Goal: Task Accomplishment & Management: Use online tool/utility

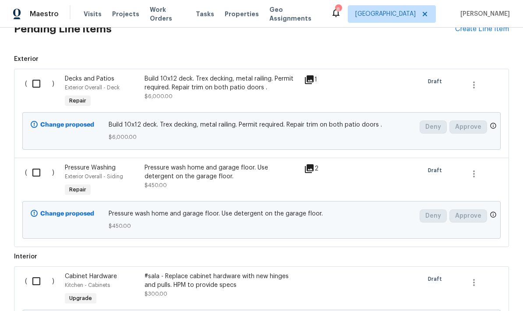
scroll to position [223, 0]
click at [51, 79] on input "checkbox" at bounding box center [39, 83] width 25 height 18
checkbox input "true"
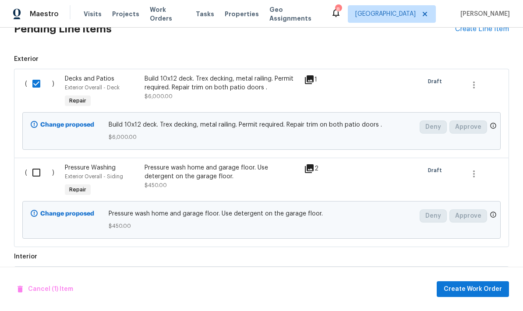
click at [29, 169] on input "checkbox" at bounding box center [39, 172] width 25 height 18
checkbox input "true"
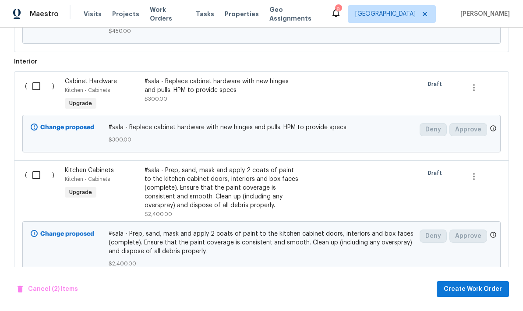
scroll to position [418, 0]
click at [485, 289] on span "Create Work Order" at bounding box center [472, 289] width 58 height 11
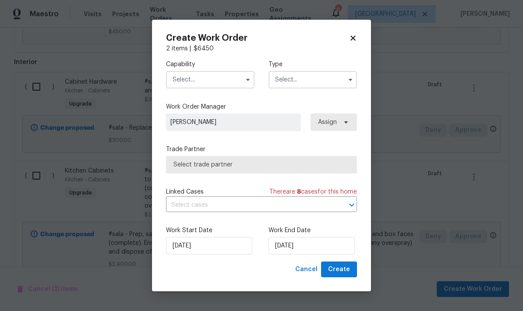
click at [239, 81] on input "text" at bounding box center [210, 80] width 88 height 18
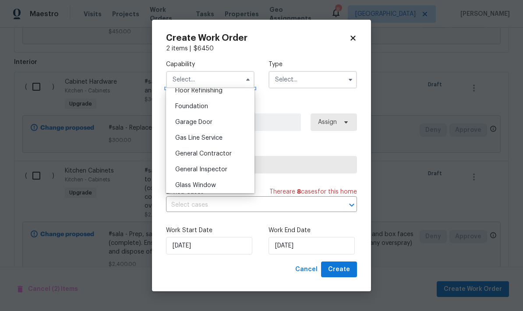
scroll to position [378, 0]
click at [231, 140] on div "General Contractor" at bounding box center [210, 139] width 84 height 16
type input "General Contractor"
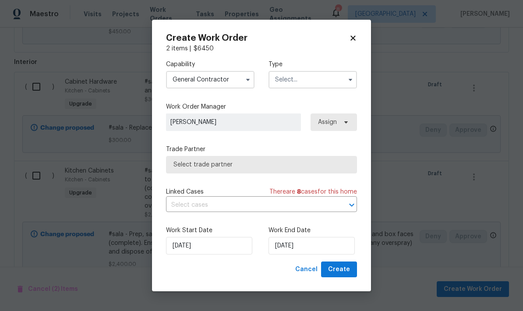
click at [331, 83] on input "text" at bounding box center [312, 80] width 88 height 18
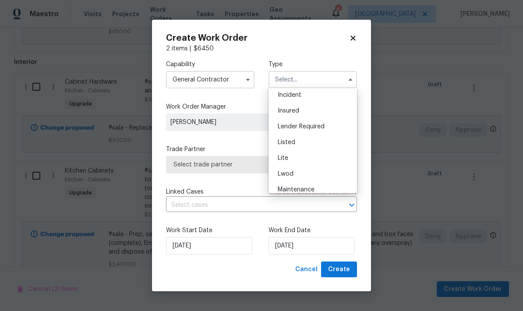
scroll to position [62, 0]
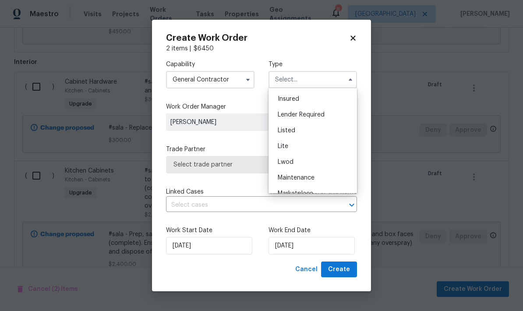
click at [318, 126] on div "Listed" at bounding box center [312, 131] width 84 height 16
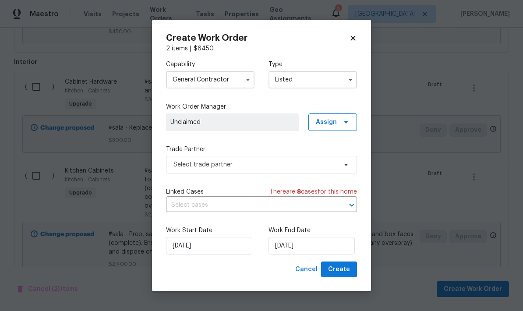
click at [339, 82] on input "Listed" at bounding box center [312, 80] width 88 height 18
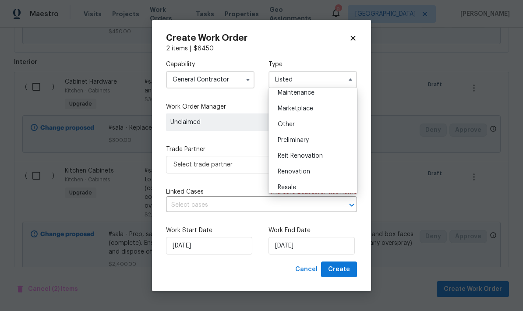
scroll to position [148, 0]
click at [312, 173] on div "Renovation" at bounding box center [312, 171] width 84 height 16
type input "Renovation"
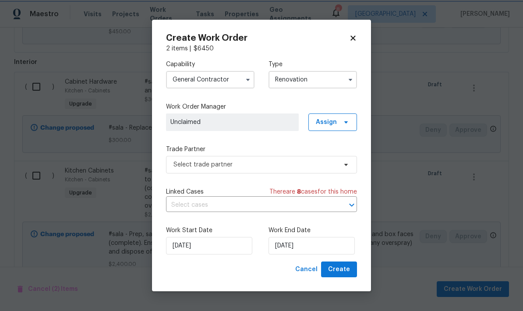
scroll to position [0, 0]
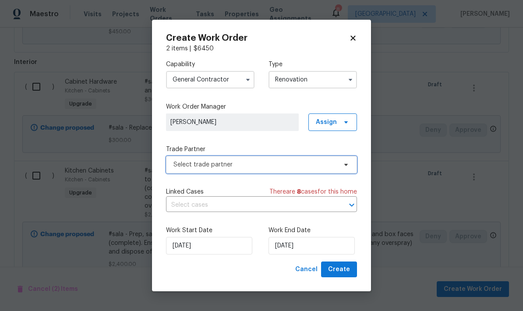
click at [333, 167] on span "Select trade partner" at bounding box center [254, 164] width 163 height 9
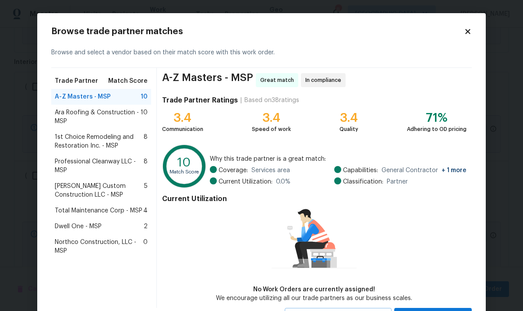
click at [79, 246] on span "Northco Construction, LLC - MSP" at bounding box center [99, 247] width 88 height 18
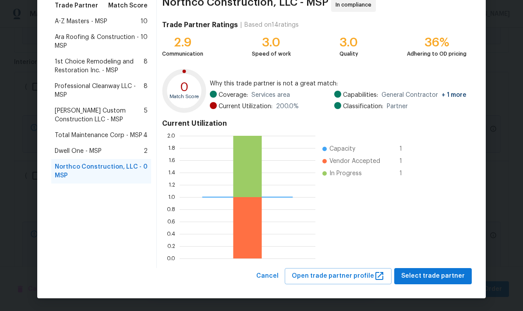
scroll to position [75, 0]
click at [455, 276] on span "Select trade partner" at bounding box center [432, 275] width 63 height 11
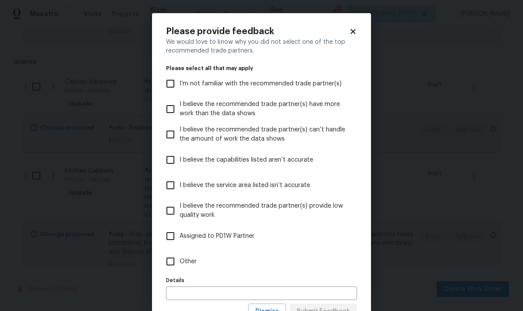
scroll to position [0, 0]
click at [169, 264] on input "Other" at bounding box center [170, 261] width 18 height 18
checkbox input "true"
click at [212, 299] on input "text" at bounding box center [261, 293] width 191 height 14
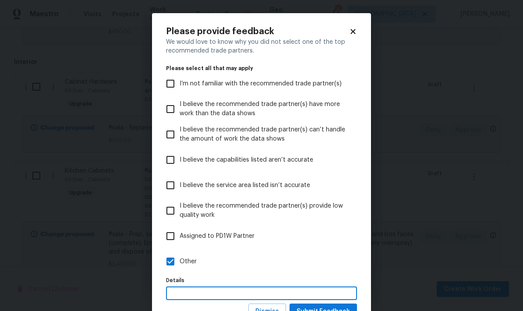
scroll to position [32, 0]
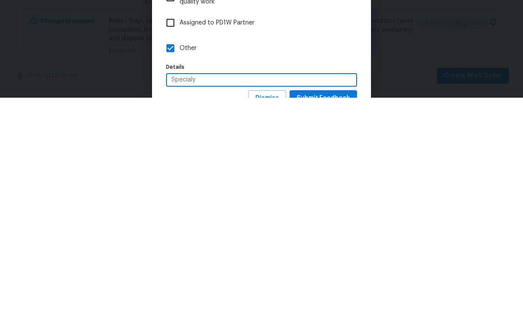
type input "Specialy"
click at [320, 249] on label "Other" at bounding box center [255, 261] width 189 height 25
click at [179, 252] on input "Other" at bounding box center [170, 261] width 18 height 18
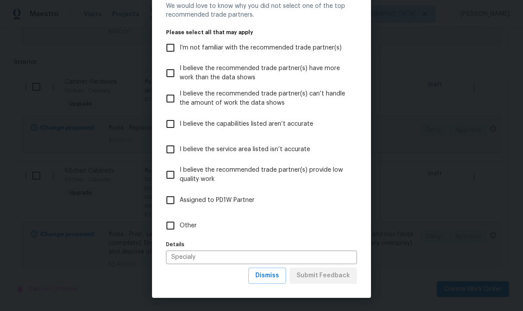
scroll to position [36, 0]
click at [165, 225] on input "Other" at bounding box center [170, 225] width 18 height 18
checkbox input "true"
click at [331, 274] on span "Submit Feedback" at bounding box center [322, 275] width 53 height 11
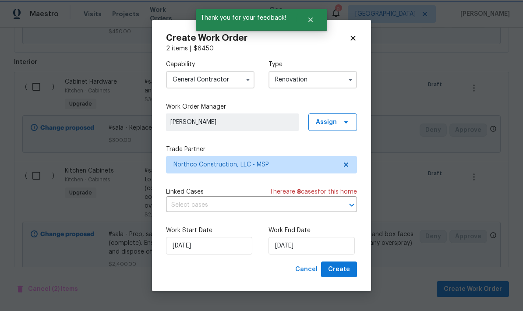
scroll to position [0, 0]
click at [335, 252] on input "[DATE]" at bounding box center [311, 246] width 86 height 18
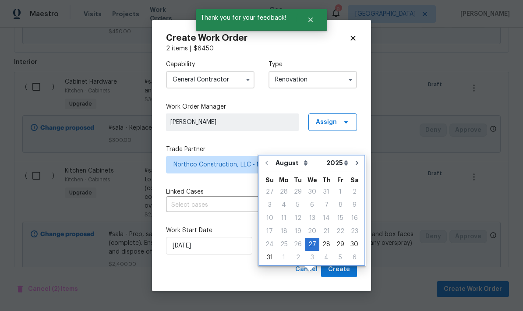
click at [353, 159] on icon "Go to next month" at bounding box center [356, 162] width 7 height 7
type input "9/27/2025"
select select "8"
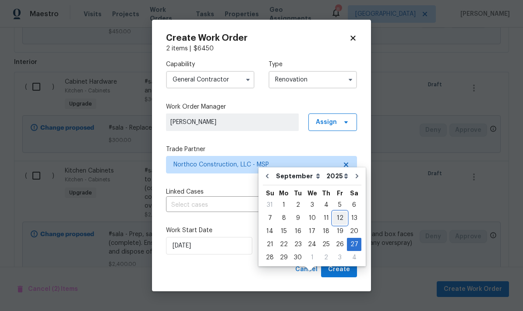
click at [336, 212] on div "12" at bounding box center [340, 218] width 14 height 12
type input "[DATE]"
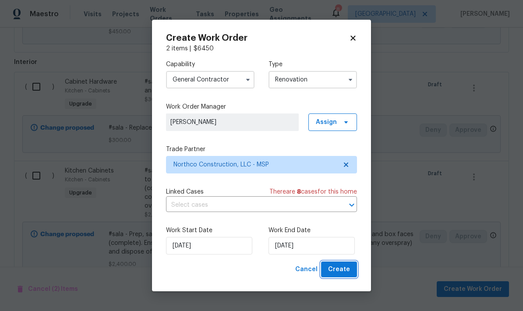
click at [350, 271] on button "Create" at bounding box center [339, 269] width 36 height 16
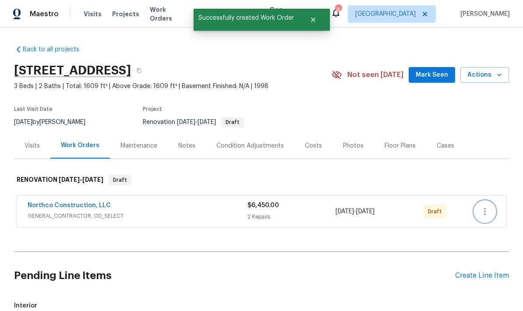
click at [482, 206] on icon "button" at bounding box center [484, 211] width 11 height 11
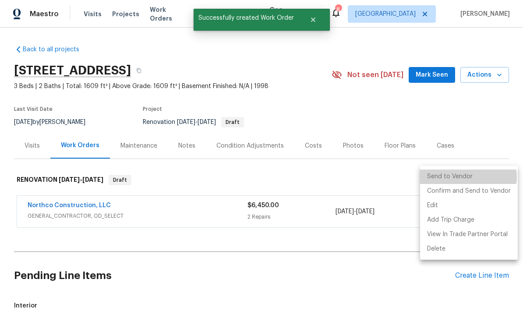
click at [466, 177] on li "Send to Vendor" at bounding box center [469, 176] width 98 height 14
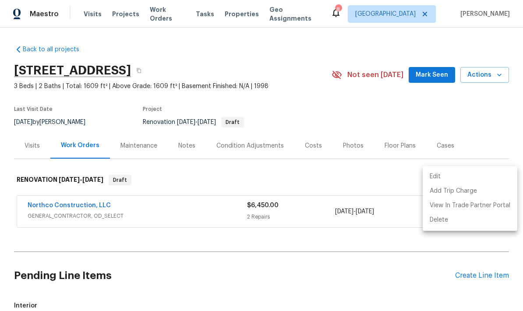
click at [407, 263] on div at bounding box center [261, 155] width 523 height 311
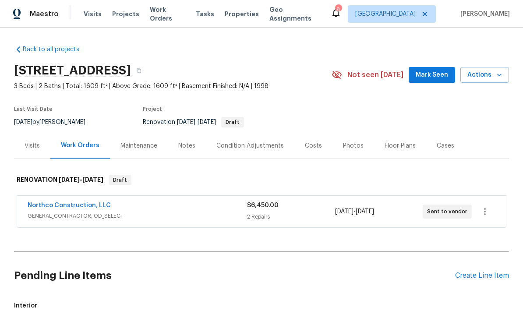
click at [429, 255] on h2 "Pending Line Items" at bounding box center [234, 275] width 441 height 41
